Goal: Task Accomplishment & Management: Complete application form

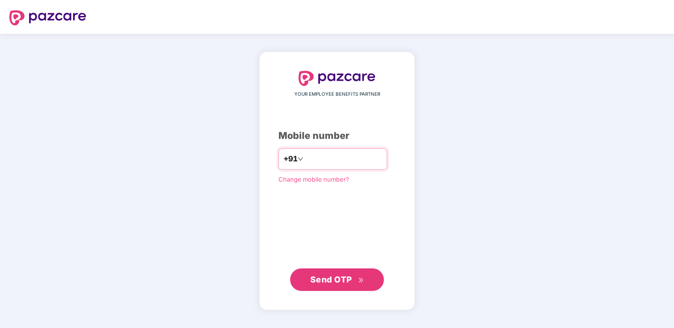
type input "**********"
click at [342, 287] on button "Send OTP" at bounding box center [337, 279] width 94 height 22
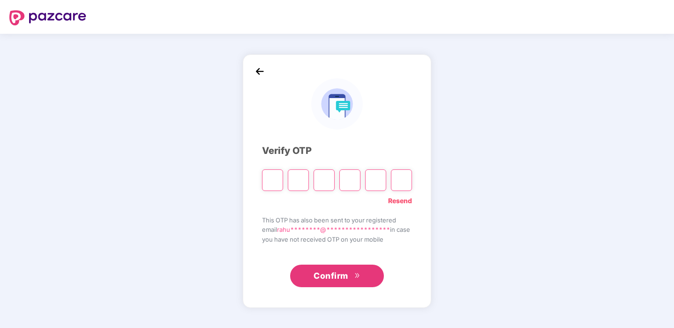
type input "*"
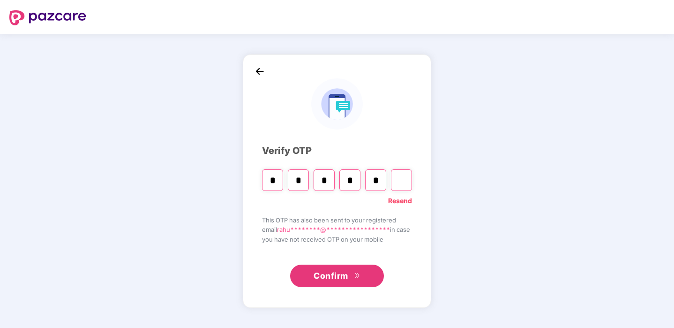
type input "*"
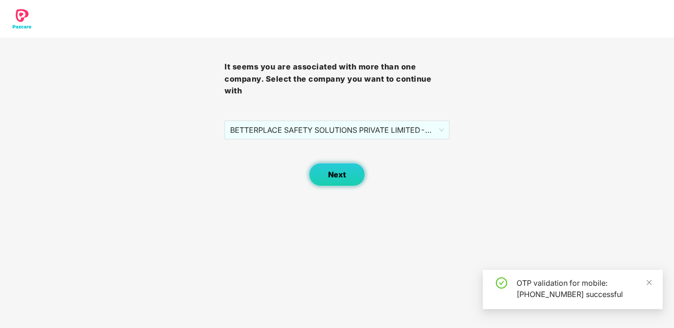
click at [327, 179] on button "Next" at bounding box center [337, 174] width 56 height 23
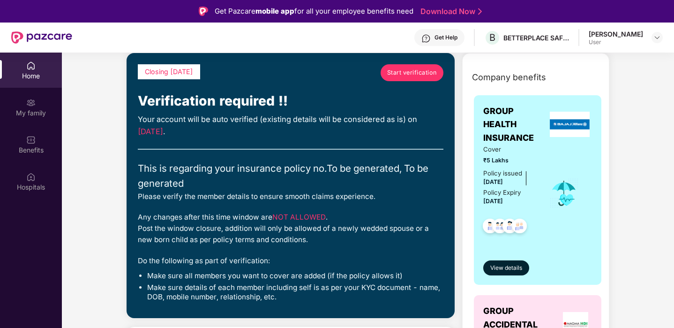
scroll to position [44, 0]
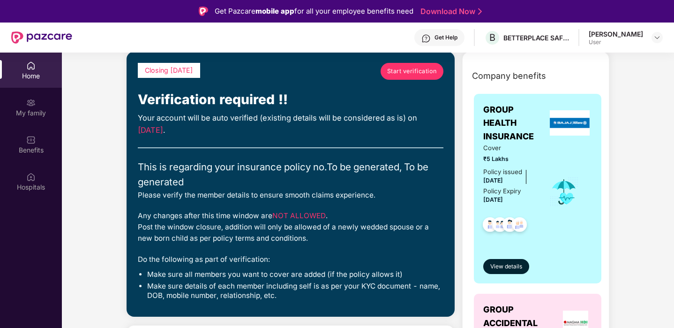
click at [422, 64] on link "Start verification" at bounding box center [412, 71] width 63 height 17
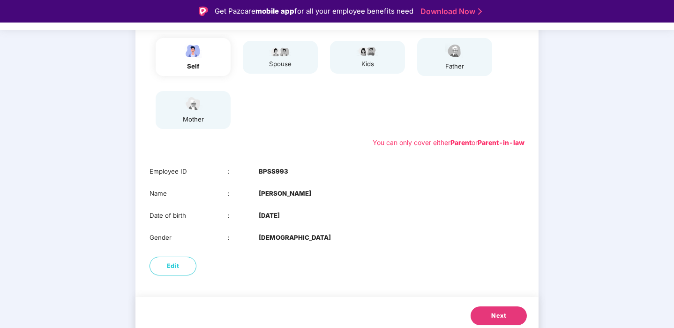
scroll to position [116, 0]
click at [490, 315] on button "Next" at bounding box center [499, 316] width 56 height 19
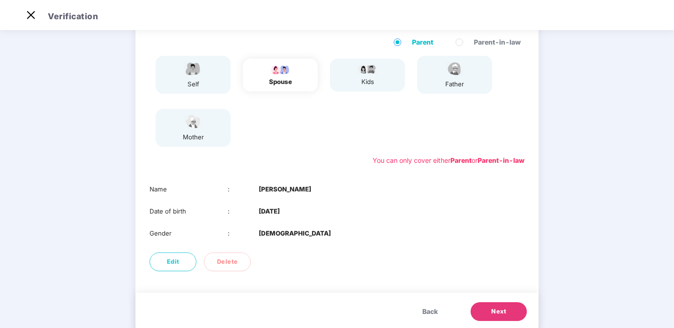
scroll to position [68, 0]
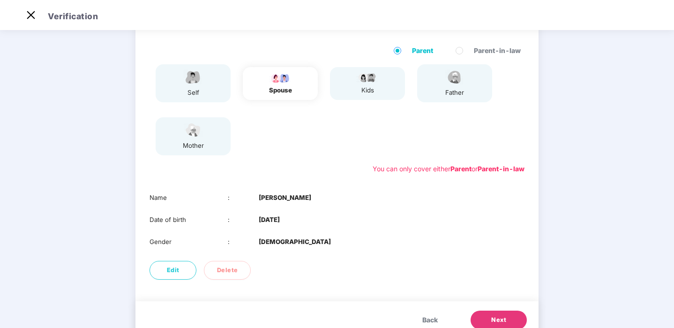
click at [504, 322] on span "Next" at bounding box center [498, 319] width 15 height 9
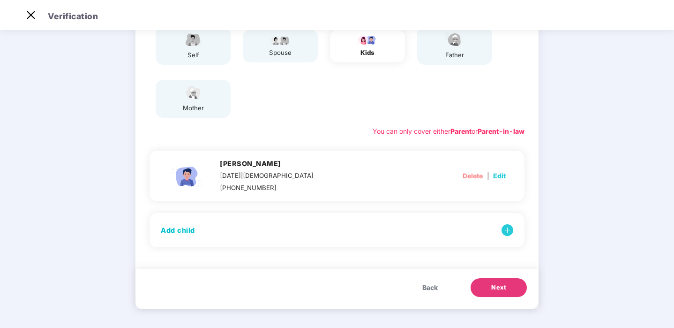
click at [424, 289] on span "Back" at bounding box center [429, 287] width 15 height 10
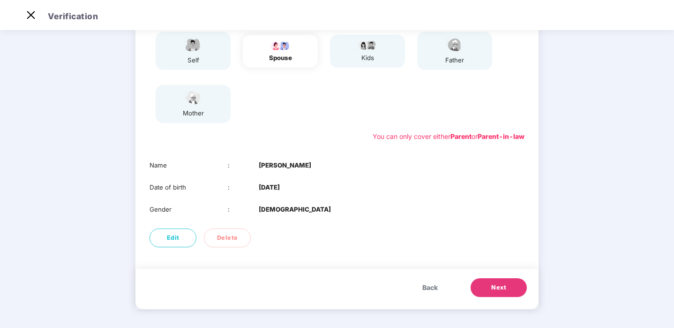
scroll to position [100, 0]
click at [481, 285] on button "Next" at bounding box center [499, 287] width 56 height 19
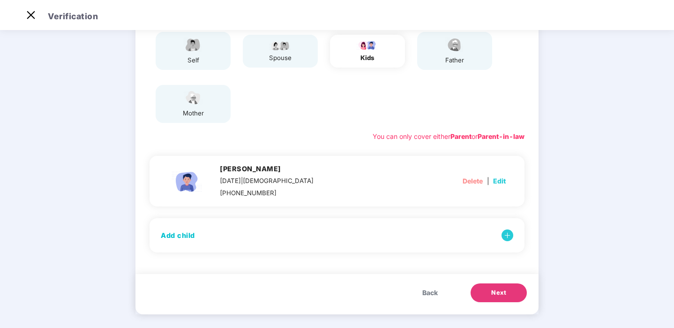
click at [484, 291] on button "Next" at bounding box center [499, 292] width 56 height 19
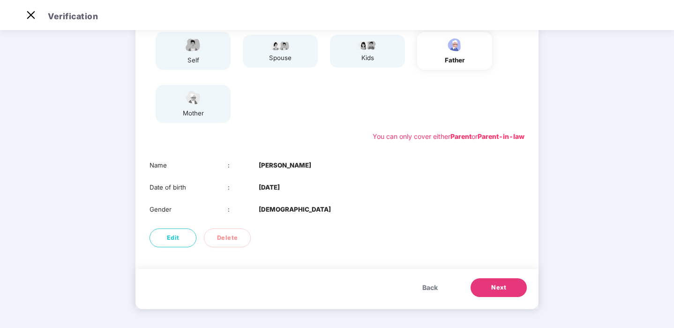
click at [492, 289] on span "Next" at bounding box center [498, 287] width 15 height 9
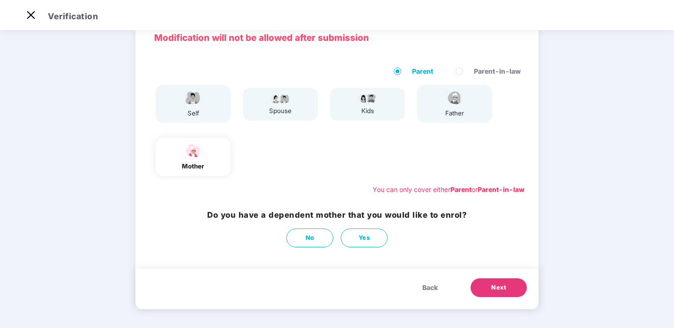
scroll to position [47, 0]
click at [302, 233] on button "No" at bounding box center [309, 237] width 47 height 19
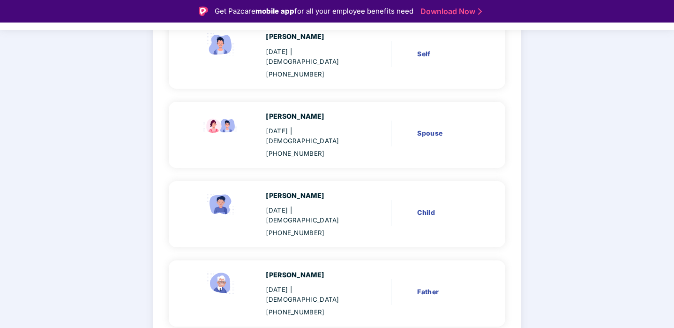
scroll to position [140, 0]
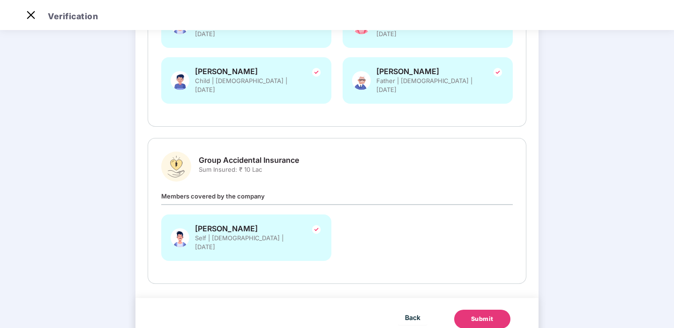
scroll to position [218, 0]
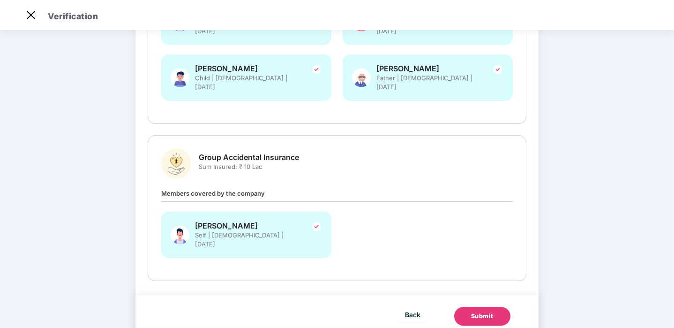
click at [482, 311] on div "Submit" at bounding box center [482, 315] width 22 height 9
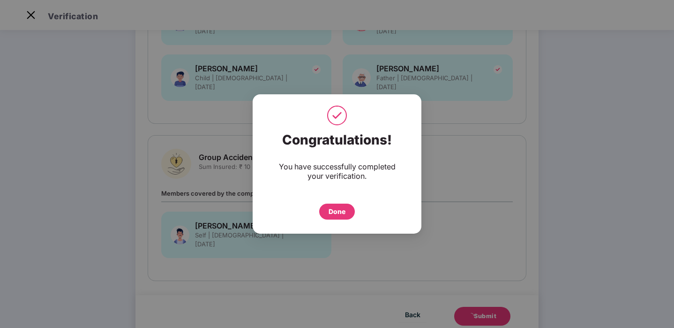
click at [337, 211] on div "Done" at bounding box center [337, 211] width 17 height 10
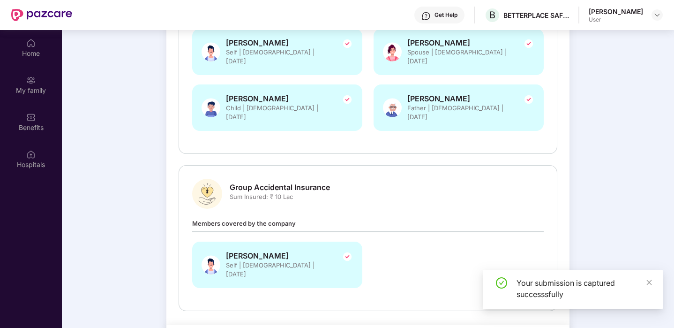
scroll to position [52, 0]
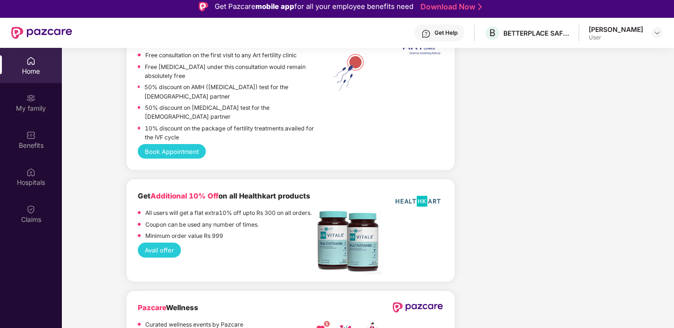
scroll to position [52, 0]
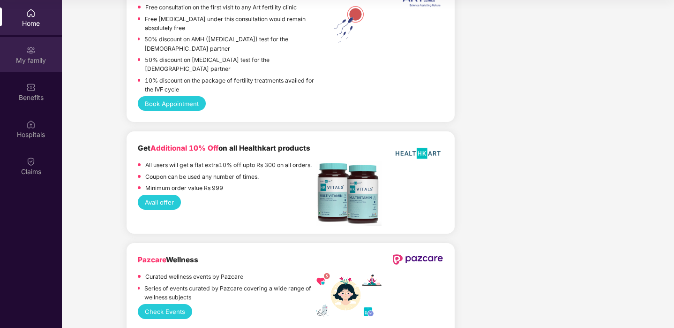
click at [23, 53] on div "My family" at bounding box center [31, 54] width 62 height 35
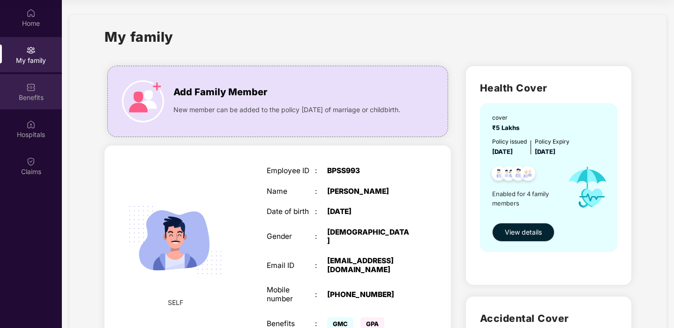
click at [26, 94] on div "Benefits" at bounding box center [31, 97] width 62 height 9
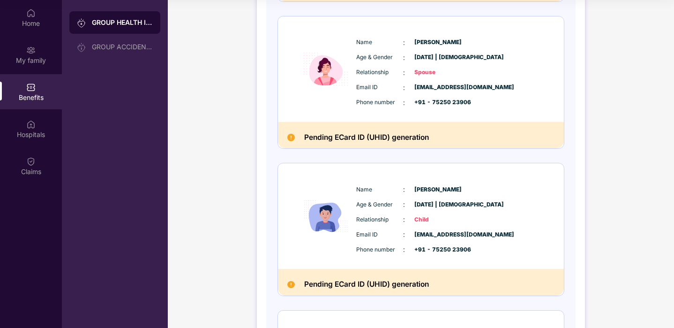
scroll to position [442, 0]
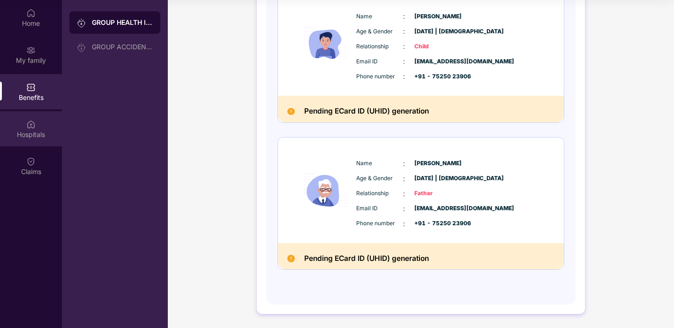
click at [39, 128] on div "Hospitals" at bounding box center [31, 128] width 62 height 35
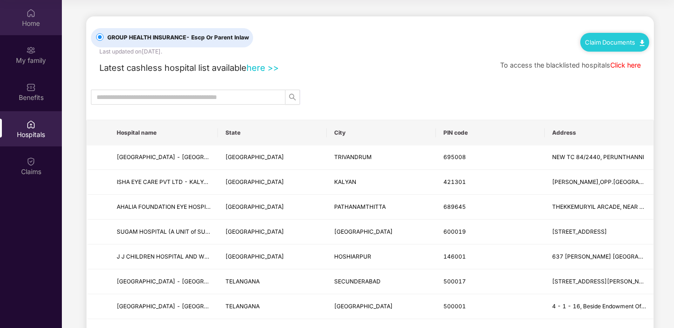
click at [37, 27] on div "Home" at bounding box center [31, 23] width 62 height 9
